Goal: Transaction & Acquisition: Purchase product/service

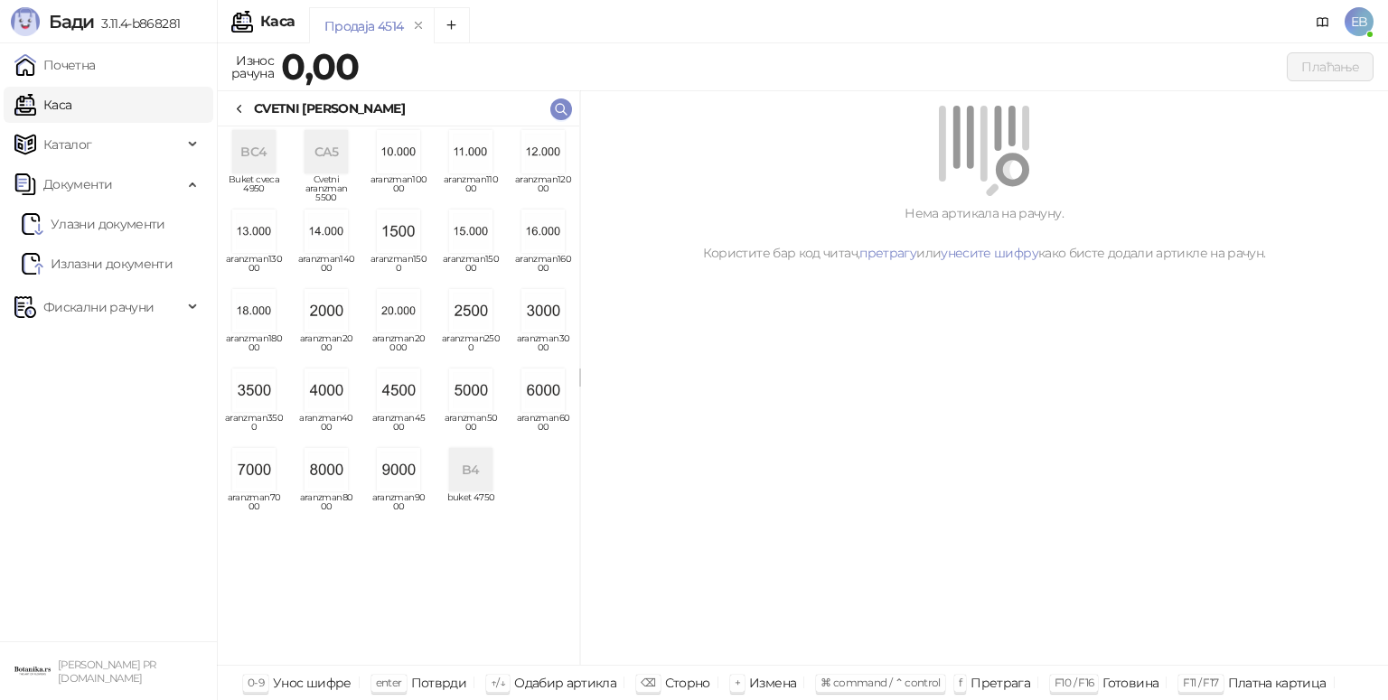
click at [465, 401] on img "grid" at bounding box center [470, 390] width 43 height 43
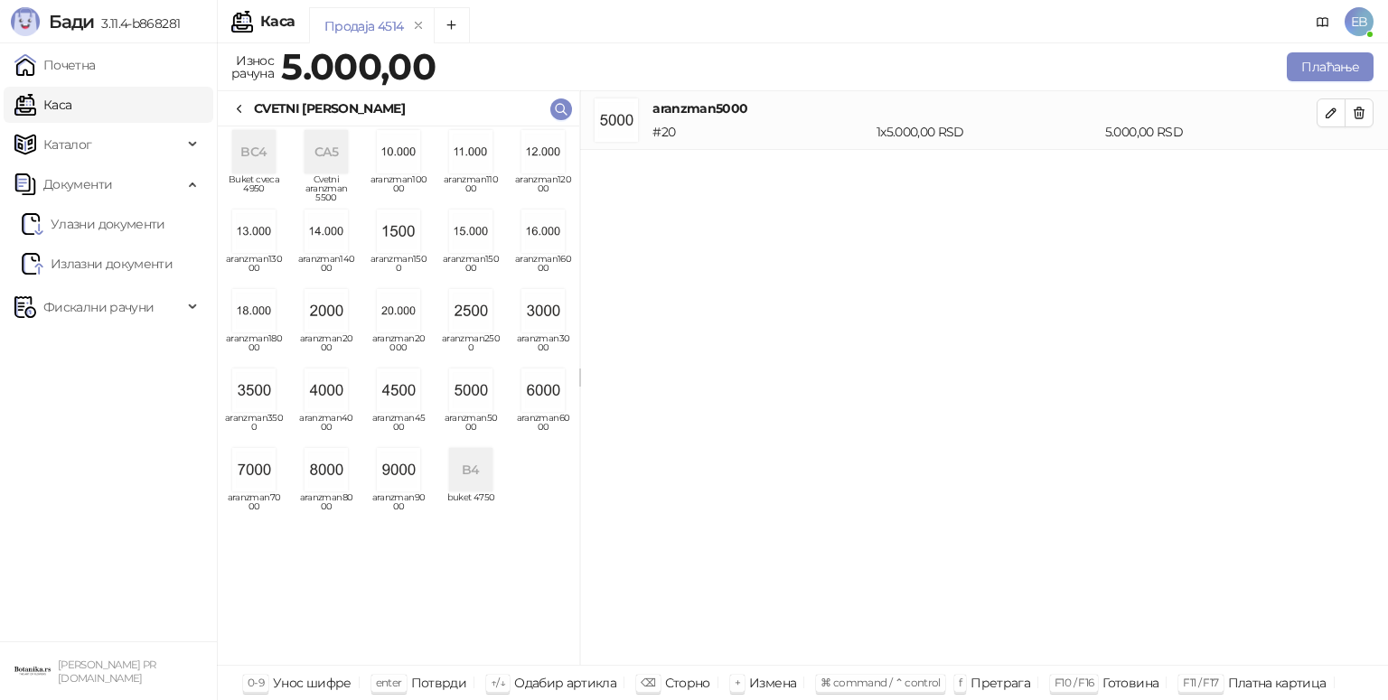
click at [246, 108] on icon at bounding box center [239, 109] width 14 height 14
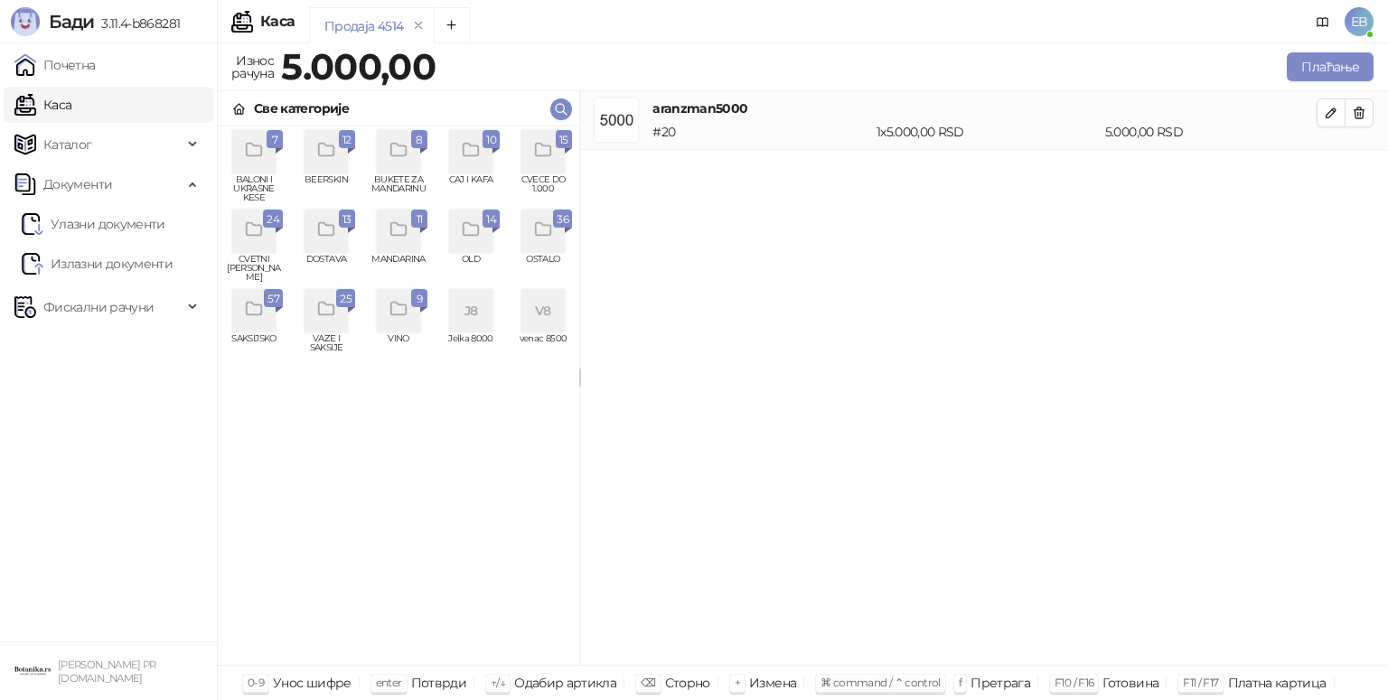
click at [554, 145] on div "grid" at bounding box center [542, 151] width 43 height 43
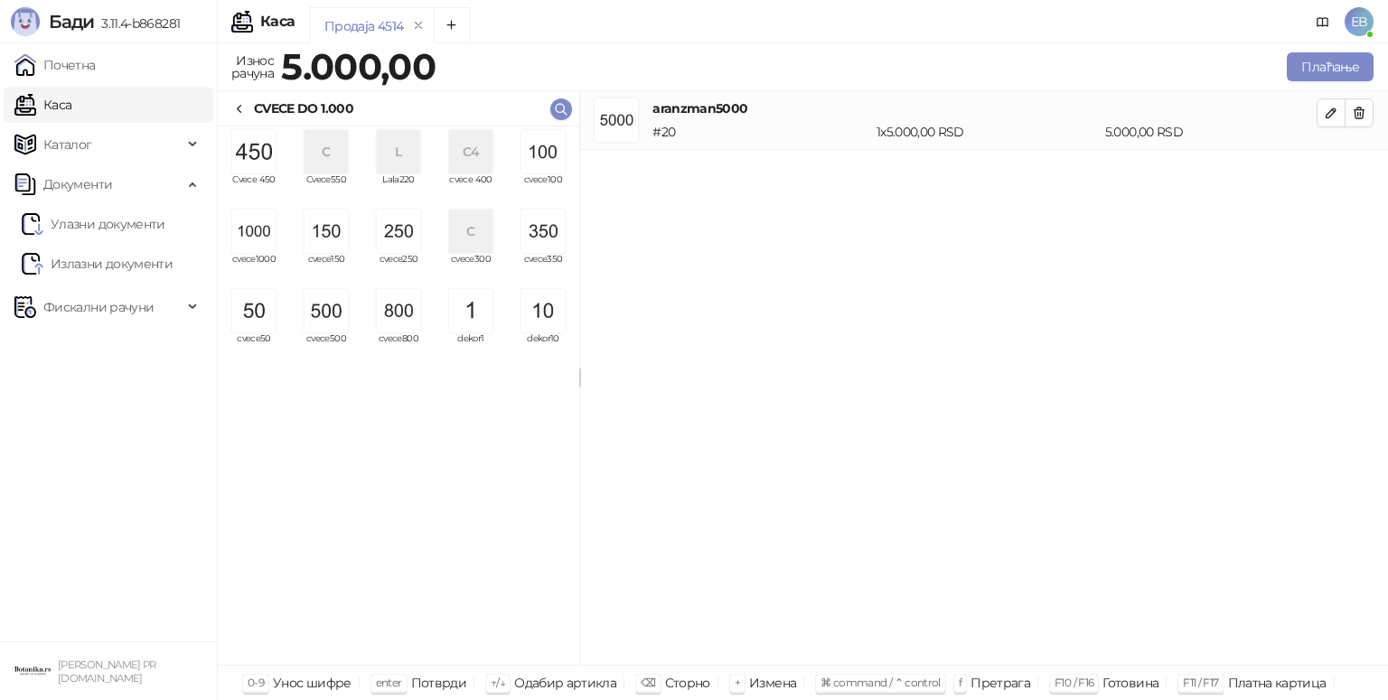
click at [327, 311] on img "grid" at bounding box center [325, 310] width 43 height 43
click at [548, 167] on img "grid" at bounding box center [542, 151] width 43 height 43
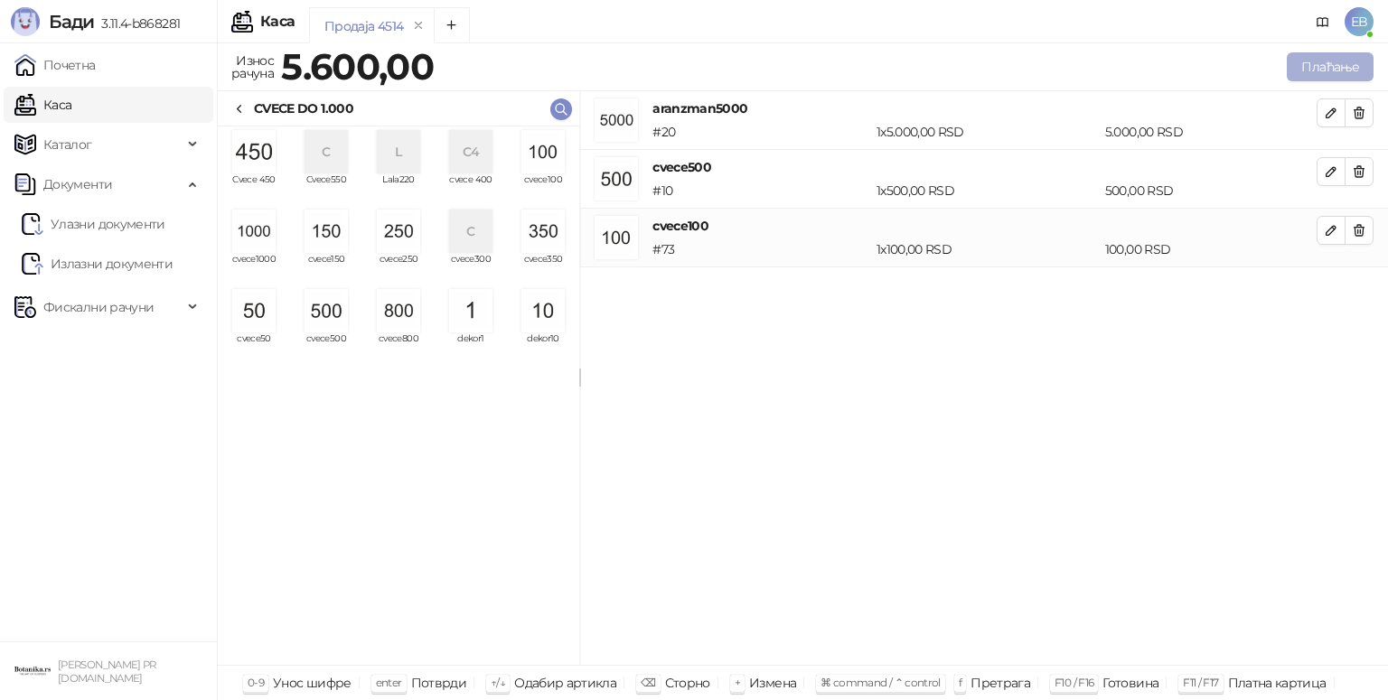
click at [1333, 72] on button "Плаћање" at bounding box center [1329, 66] width 87 height 29
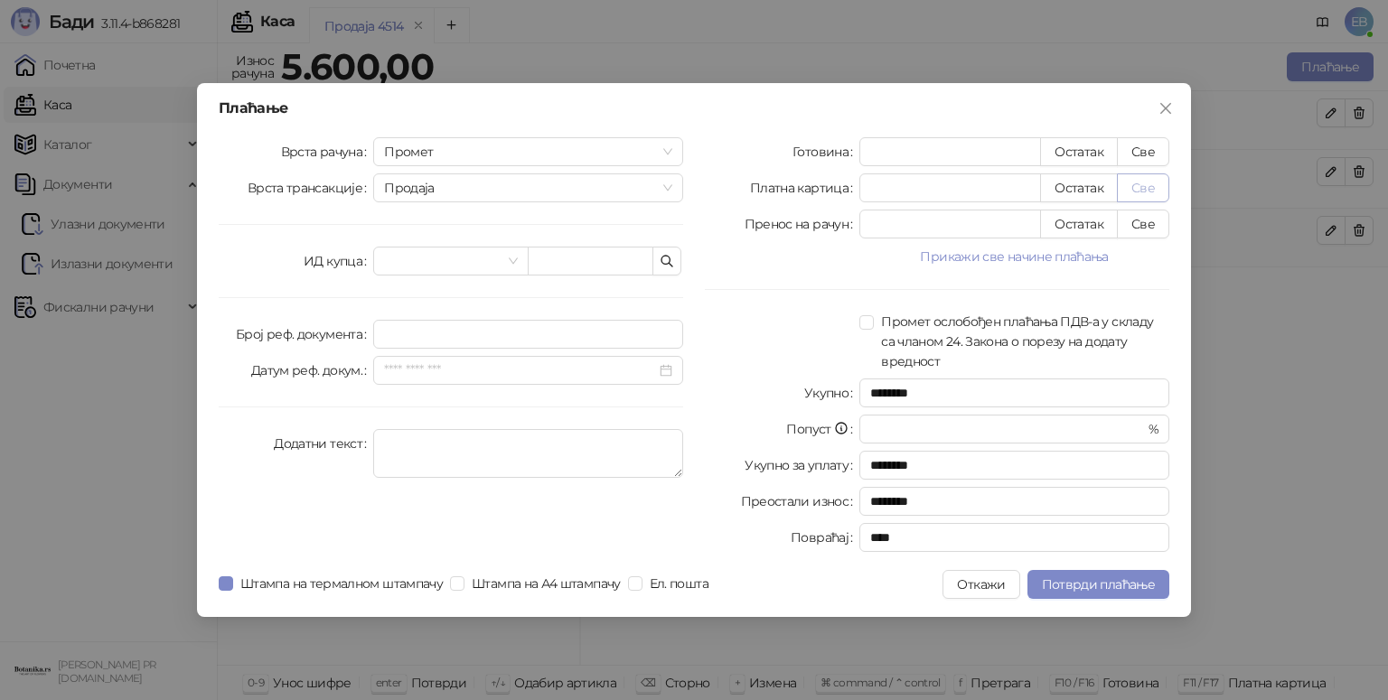
click at [1145, 183] on button "Све" at bounding box center [1143, 187] width 52 height 29
type input "****"
click at [1118, 588] on span "Потврди плаћање" at bounding box center [1098, 584] width 113 height 16
